Goal: Task Accomplishment & Management: Complete application form

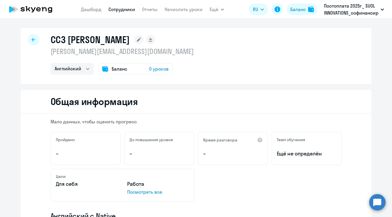
select select "english"
click at [34, 42] on icon at bounding box center [34, 40] width 4 height 4
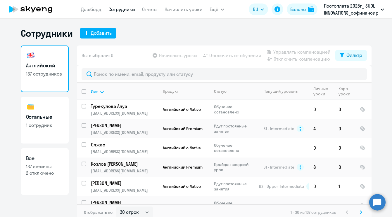
select select "30"
click at [102, 37] on button "Добавить" at bounding box center [98, 33] width 37 height 11
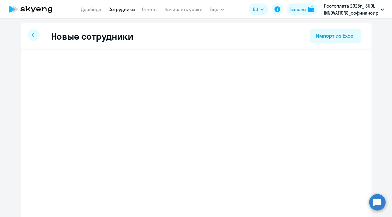
select select "english_adult_not_native_speaker"
select select "5"
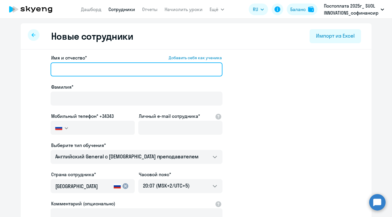
click at [128, 72] on input "Имя и отчество* Добавить себя как ученика" at bounding box center [137, 70] width 172 height 14
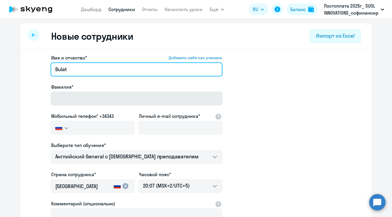
type input "Bulat"
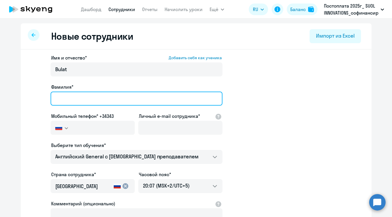
click at [91, 101] on input "Фамилия*" at bounding box center [137, 99] width 172 height 14
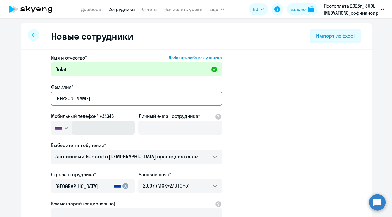
type input "[PERSON_NAME]"
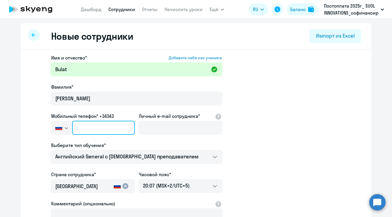
click at [111, 130] on input "text" at bounding box center [103, 128] width 62 height 14
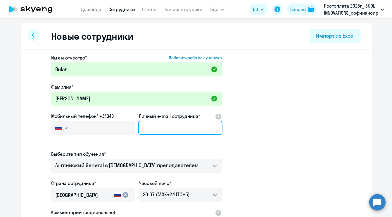
click at [149, 131] on input "Личный e-mail сотрудника*" at bounding box center [180, 128] width 84 height 14
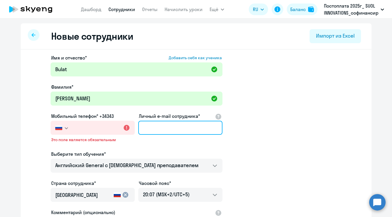
paste input "[EMAIL_ADDRESS][DOMAIN_NAME]"
type input "[EMAIL_ADDRESS][DOMAIN_NAME]"
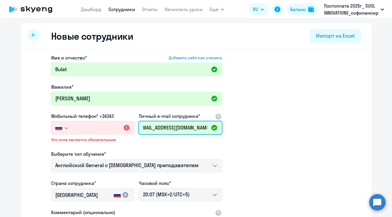
scroll to position [0, 0]
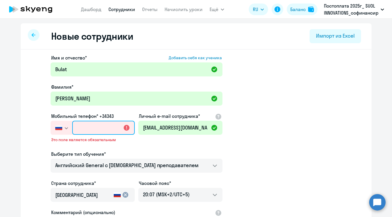
click at [86, 128] on input "text" at bounding box center [103, 128] width 62 height 14
paste input "[PHONE_NUMBER]"
type input "[PHONE_NUMBER]"
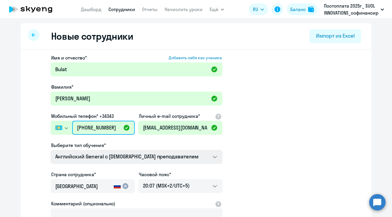
scroll to position [2, 0]
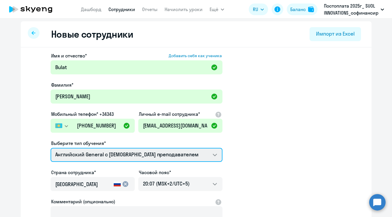
click at [115, 153] on select "Self-Study COMMON.SERVICE_TITLE.LONG.[DEMOGRAPHIC_DATA] COMMON.SERVICE_TITLE.LO…" at bounding box center [137, 155] width 172 height 14
select select "english_adult_native_speaker"
click at [51, 148] on select "Self-Study COMMON.SERVICE_TITLE.LONG.[DEMOGRAPHIC_DATA] COMMON.SERVICE_TITLE.LO…" at bounding box center [137, 155] width 172 height 14
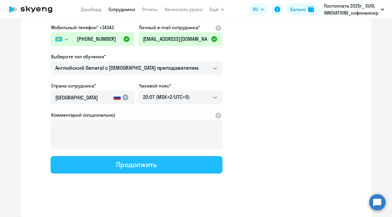
click at [150, 168] on div "Продолжить" at bounding box center [136, 164] width 41 height 9
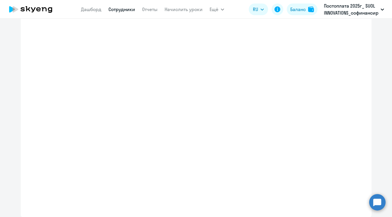
select select "english_adult_native_speaker"
select select "5"
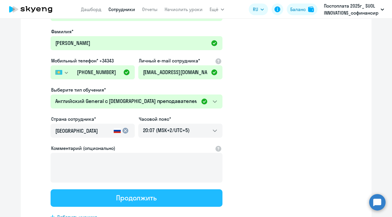
scroll to position [0, 0]
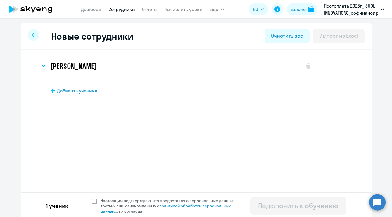
click at [95, 202] on span at bounding box center [94, 201] width 5 height 5
click at [92, 198] on input "Настоящим подтверждаю, что предоставляю персональные данные третьих лиц, ознако…" at bounding box center [92, 198] width 0 height 0
checkbox input "true"
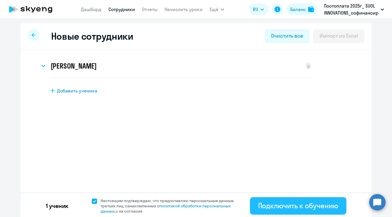
click at [276, 203] on div "Подключить к обучению" at bounding box center [298, 205] width 80 height 9
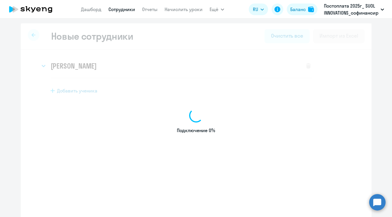
select select "english_adult_not_native_speaker"
select select "5"
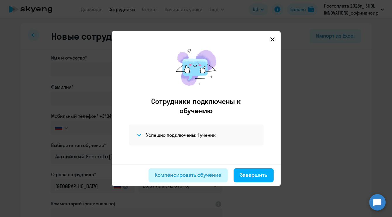
click at [183, 177] on div "Компенсировать обучение" at bounding box center [188, 176] width 66 height 8
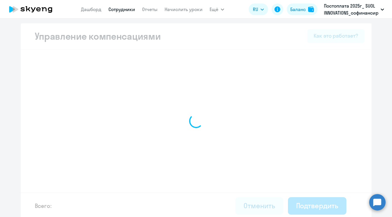
select select "MONTHLY"
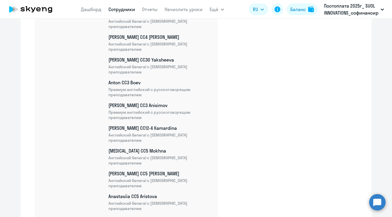
scroll to position [3218, 0]
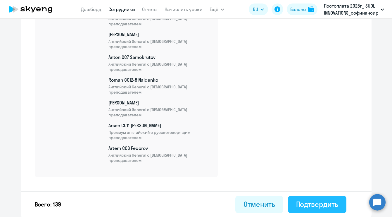
click at [318, 208] on div "Подтвердить" at bounding box center [317, 204] width 42 height 9
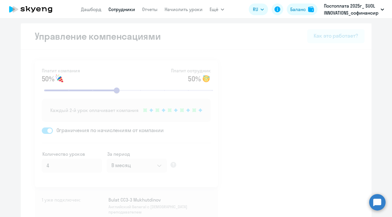
select select "30"
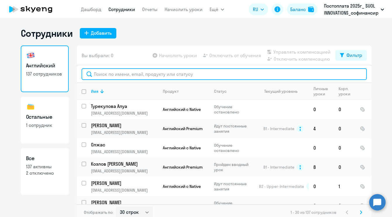
click at [124, 77] on input "text" at bounding box center [224, 74] width 285 height 12
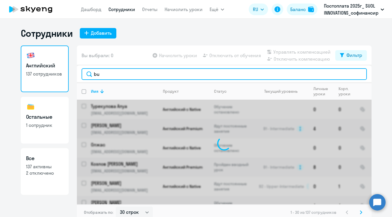
type input "b"
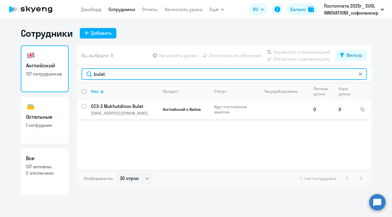
type input "bulat"
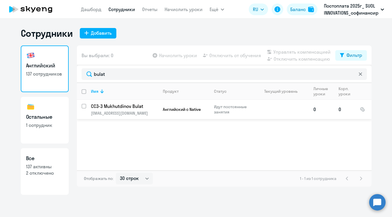
click at [127, 115] on p "[EMAIL_ADDRESS][DOMAIN_NAME]" at bounding box center [124, 113] width 67 height 5
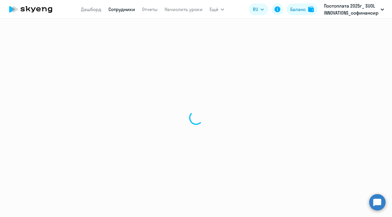
select select "english"
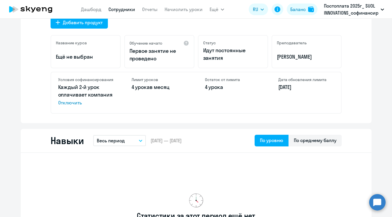
scroll to position [210, 0]
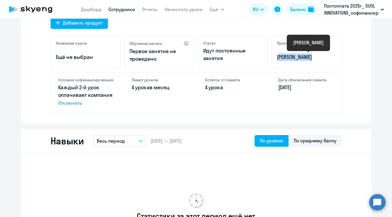
drag, startPoint x: 308, startPoint y: 58, endPoint x: 277, endPoint y: 58, distance: 31.0
click at [277, 58] on p "[PERSON_NAME]" at bounding box center [307, 57] width 60 height 8
copy p "[PERSON_NAME]"
